Goal: Navigation & Orientation: Go to known website

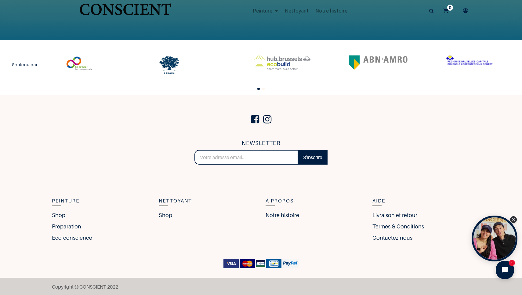
scroll to position [1331, 0]
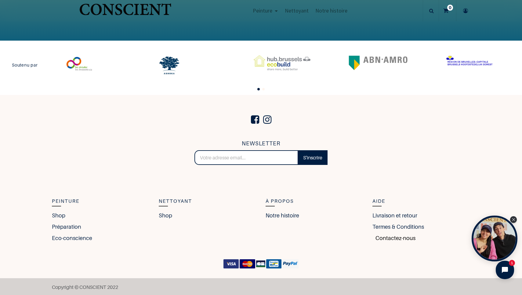
click at [389, 237] on link "Contactez-nous" at bounding box center [393, 238] width 43 height 8
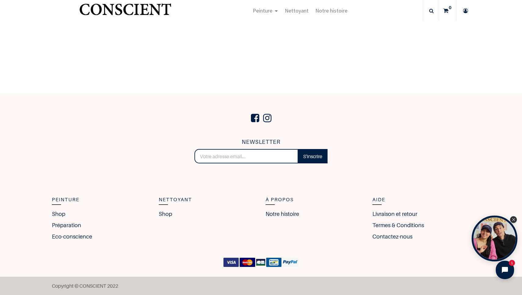
scroll to position [212, 0]
click at [116, 285] on span "Copyright © CONSCIENT 2022" at bounding box center [85, 286] width 66 height 6
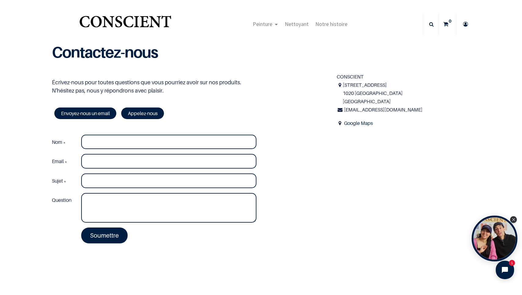
scroll to position [0, 0]
click at [323, 21] on span "Notre histoire" at bounding box center [331, 23] width 32 height 7
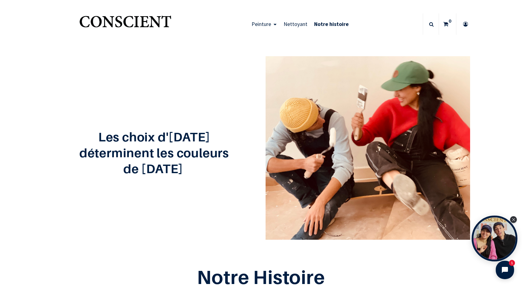
click at [127, 19] on img "Logo of Conscient" at bounding box center [125, 24] width 94 height 24
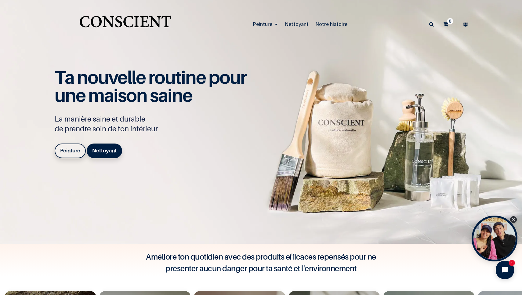
click at [463, 26] on icon at bounding box center [466, 23] width 10 height 21
